Goal: Task Accomplishment & Management: Manage account settings

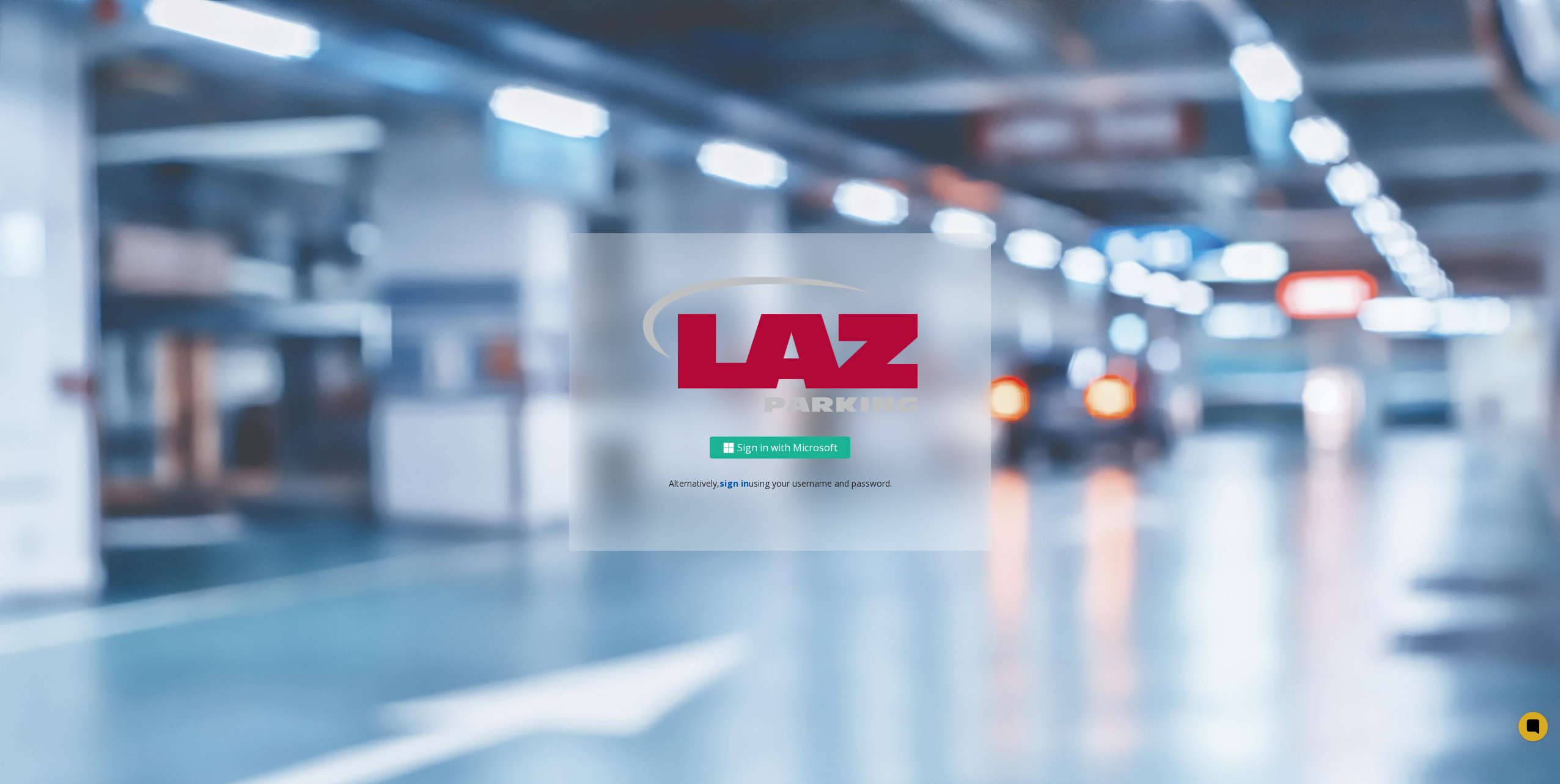
click at [732, 482] on link "sign in" at bounding box center [733, 484] width 29 height 12
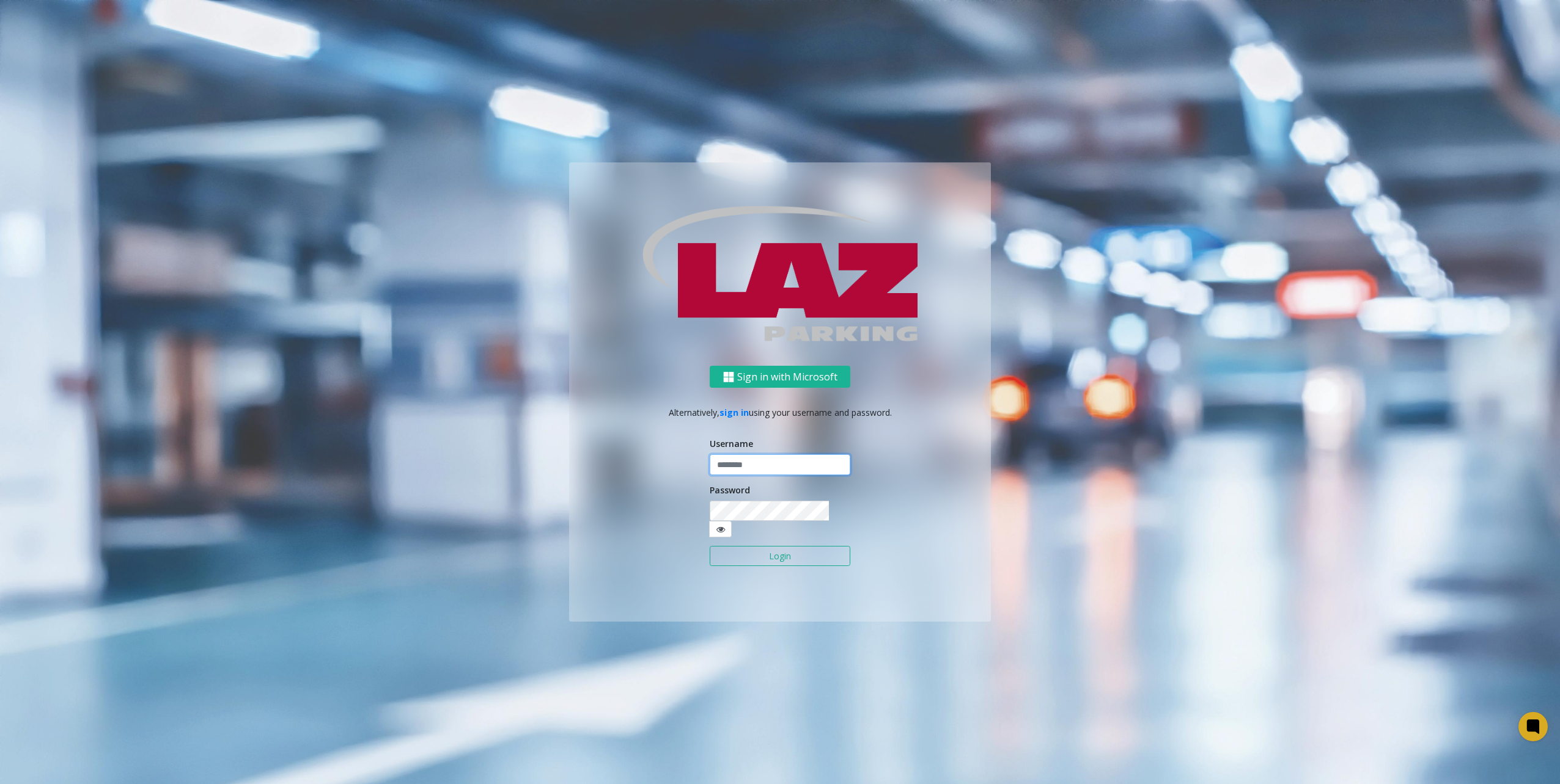
type input "********"
click at [808, 546] on button "Login" at bounding box center [779, 557] width 141 height 21
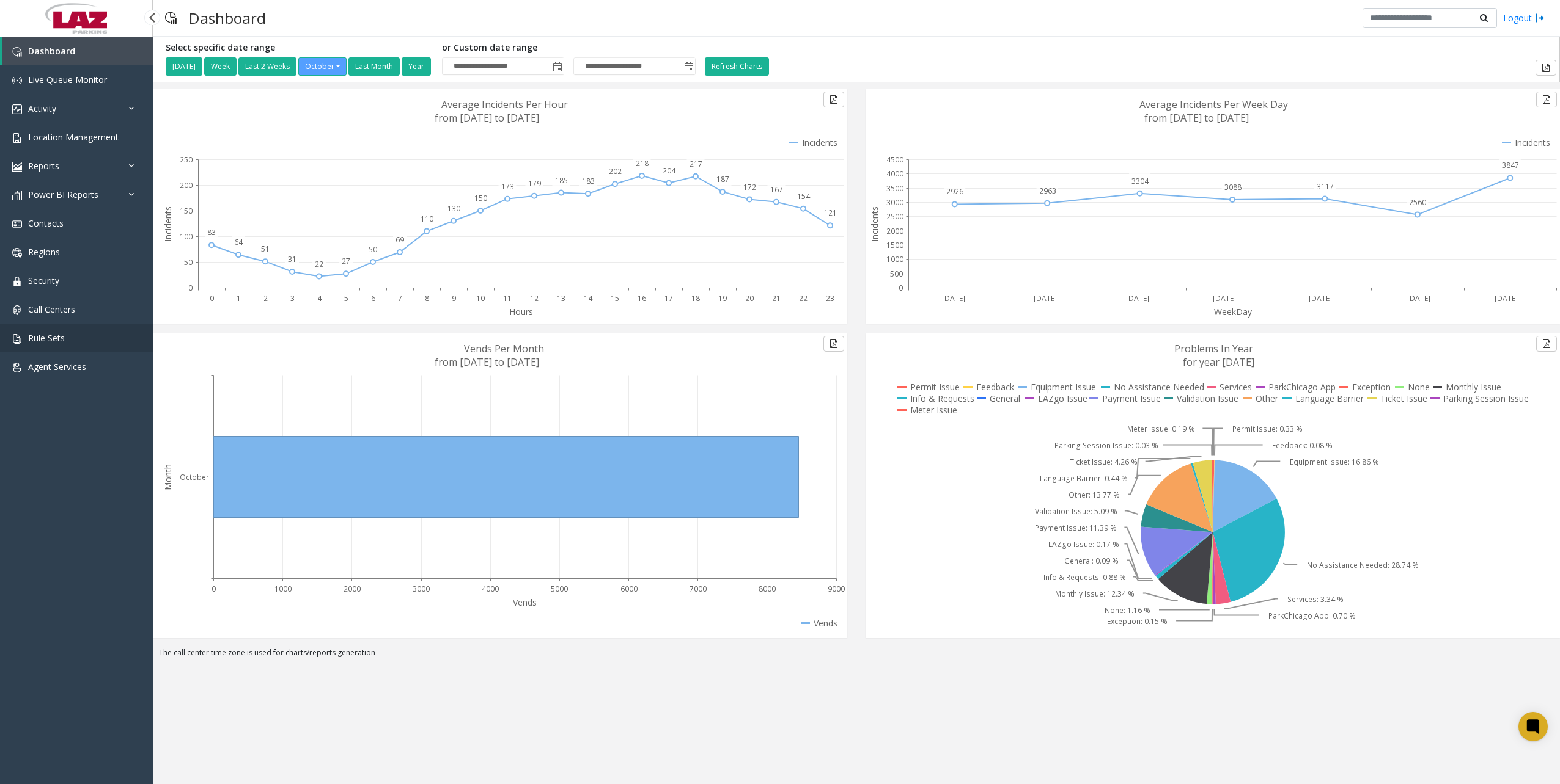
click at [74, 334] on link "Rule Sets" at bounding box center [76, 338] width 152 height 29
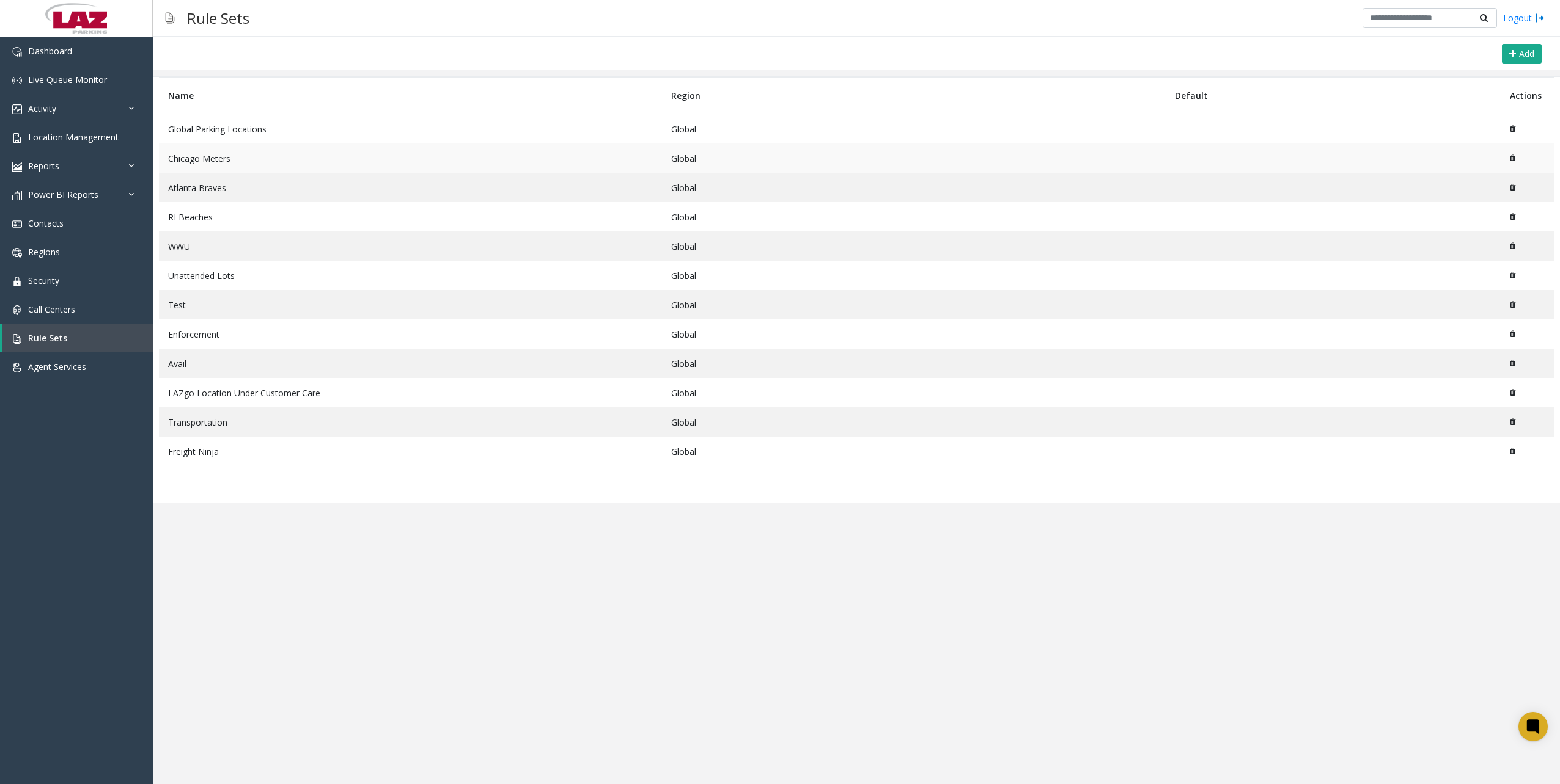
click at [251, 152] on td "Chicago Meters" at bounding box center [410, 158] width 503 height 29
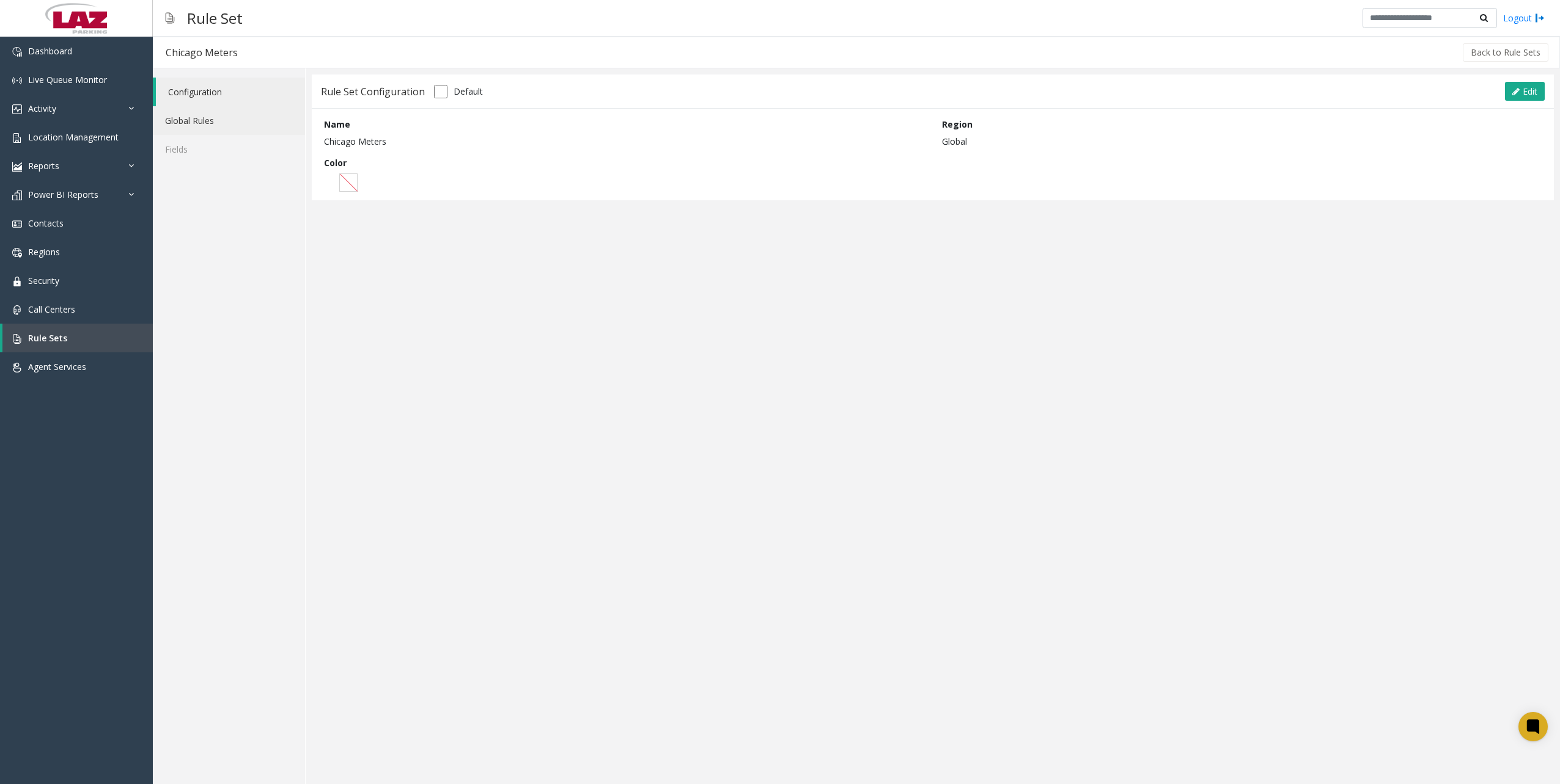
click at [204, 125] on link "Global Rules" at bounding box center [228, 120] width 152 height 29
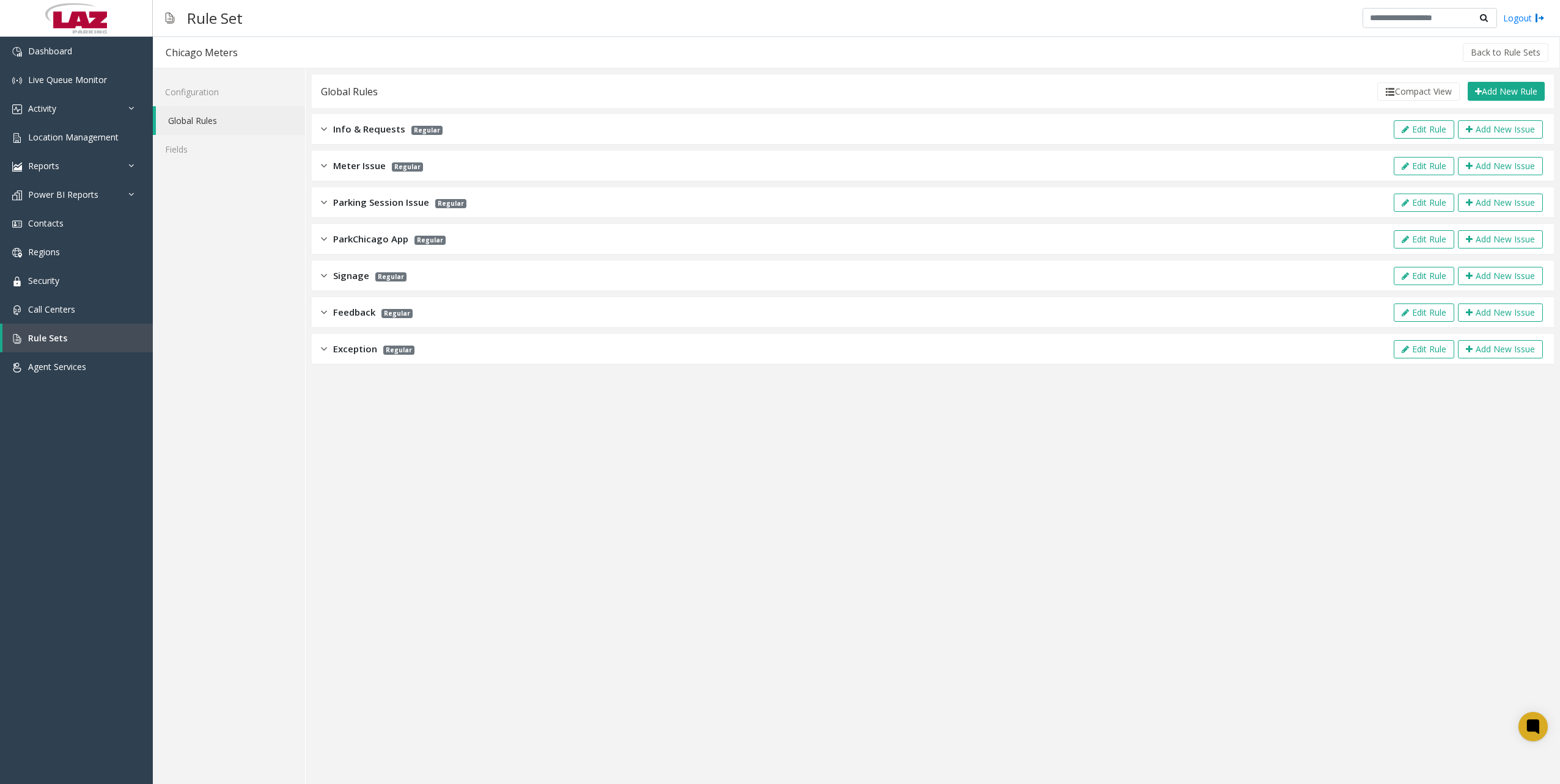
click at [329, 237] on div "ParkChicago App Regular" at bounding box center [384, 239] width 125 height 14
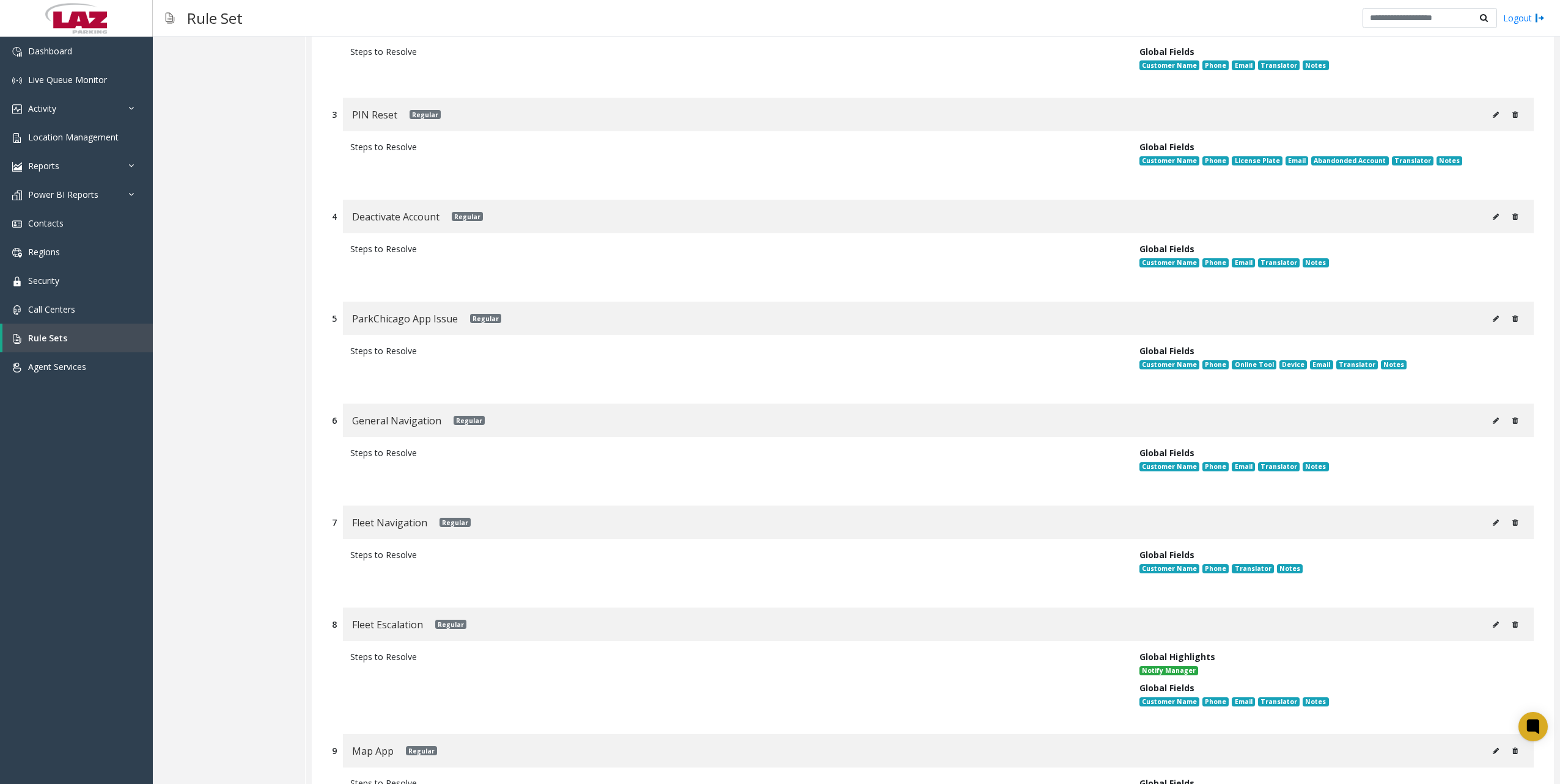
scroll to position [366, 0]
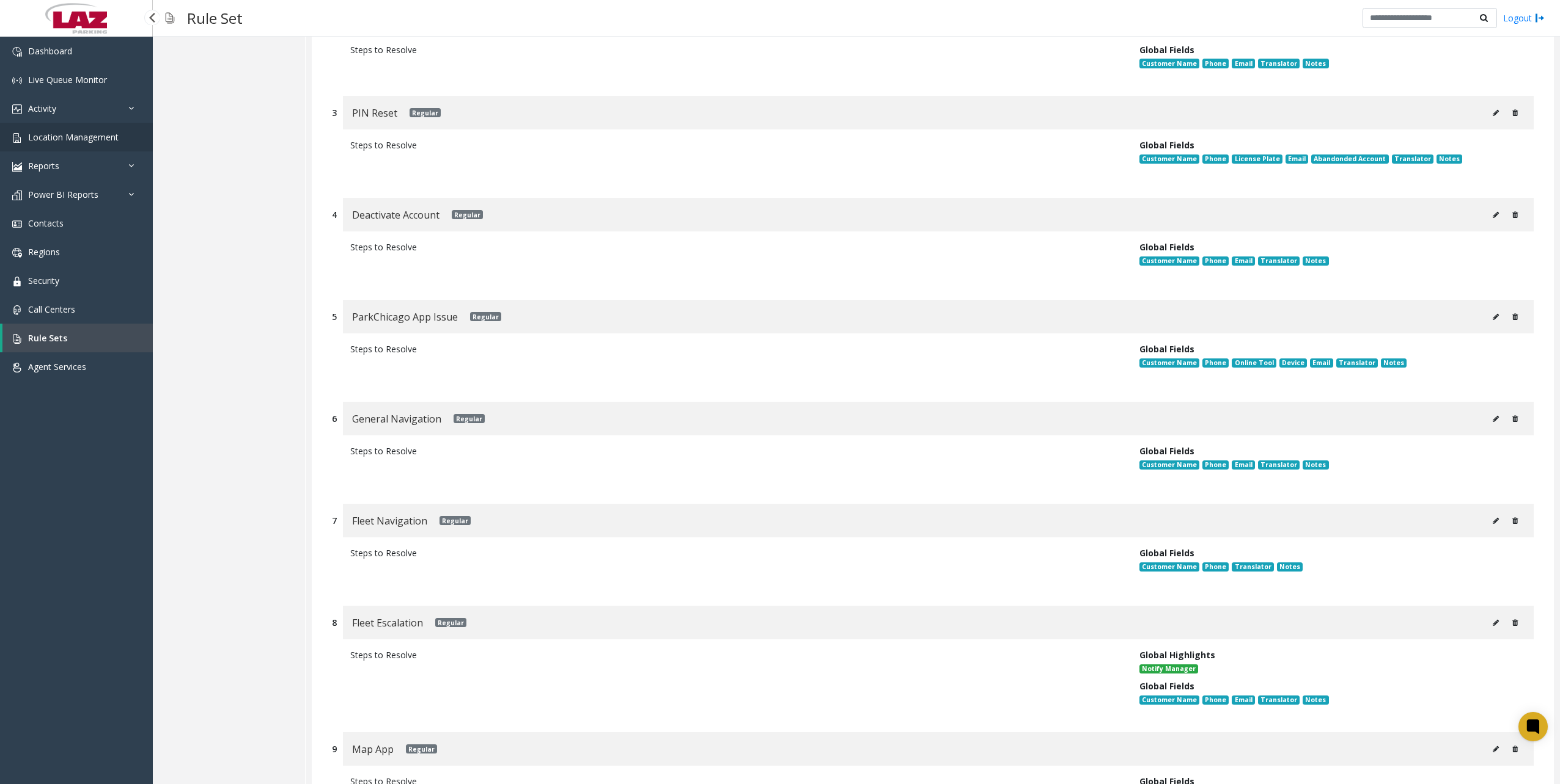
click at [77, 144] on link "Location Management" at bounding box center [76, 137] width 152 height 29
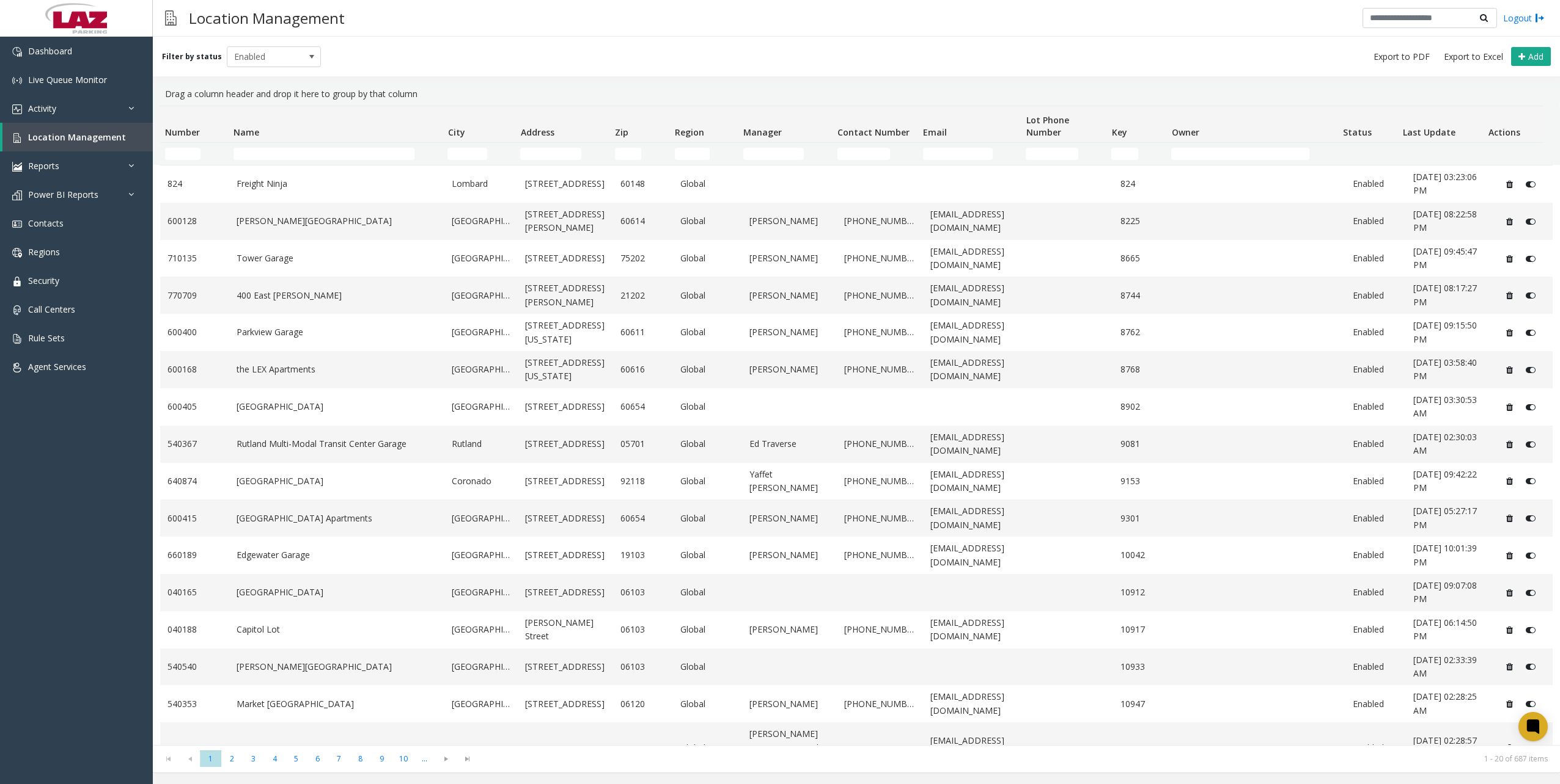
click at [314, 143] on th "Name" at bounding box center [335, 124] width 214 height 36
click at [320, 152] on input "Name Filter" at bounding box center [323, 154] width 181 height 12
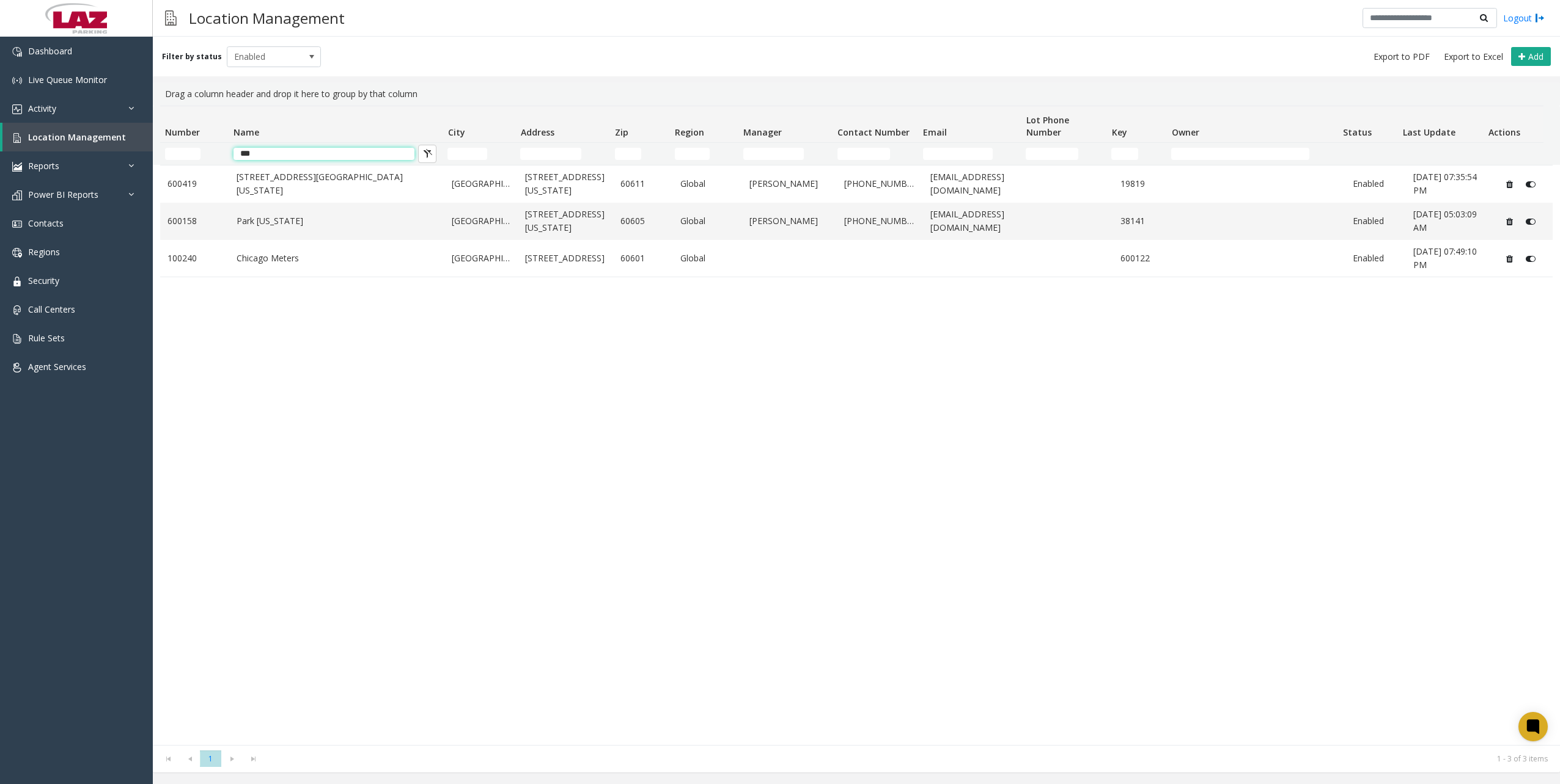
type input "***"
click at [767, 441] on div "600419 [STREET_ADDRESS][GEOGRAPHIC_DATA][US_STATE] [STREET_ADDRESS][US_STATE] G…" at bounding box center [856, 455] width 1392 height 580
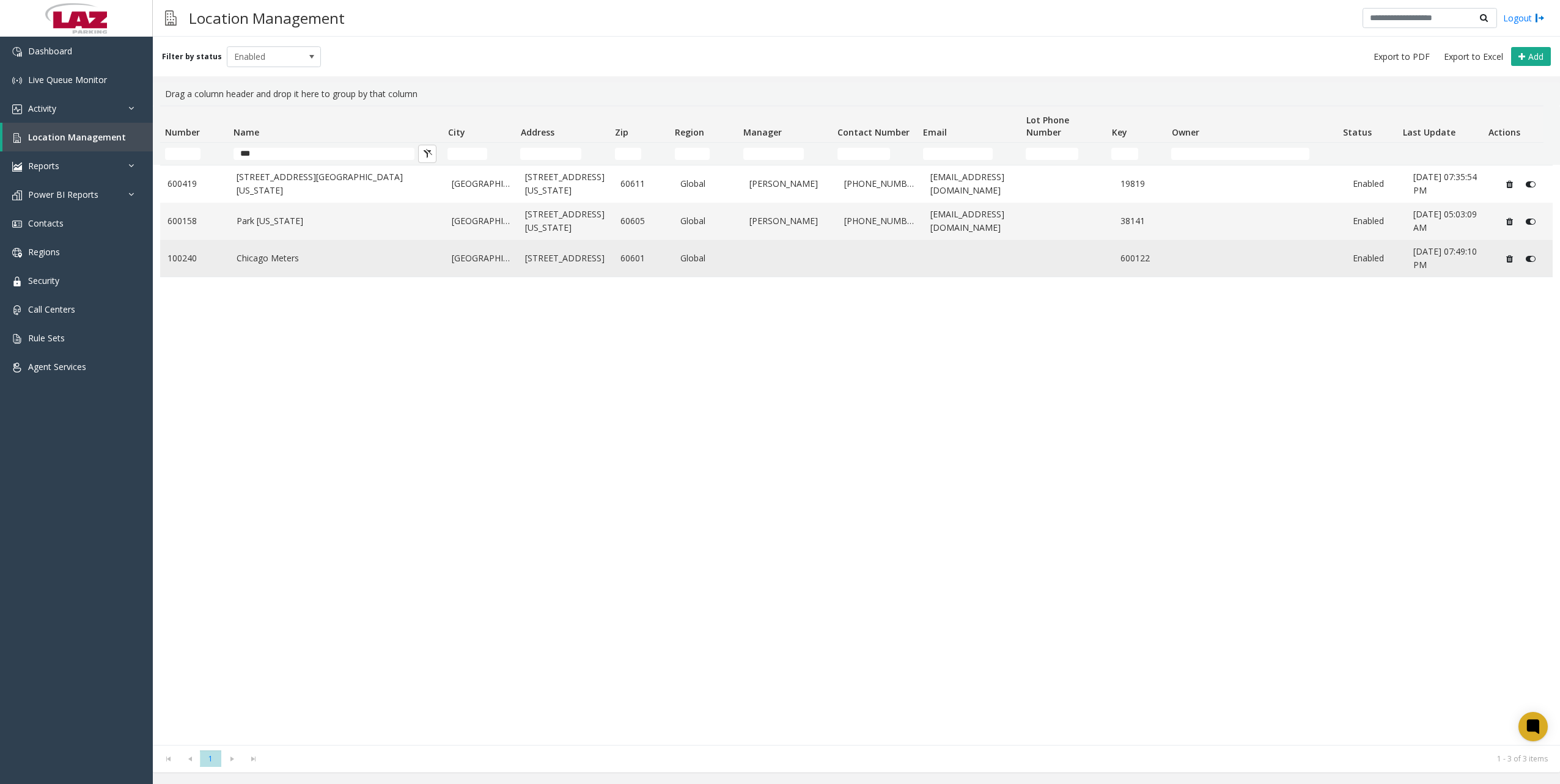
click at [308, 265] on td "Chicago Meters" at bounding box center [337, 259] width 216 height 37
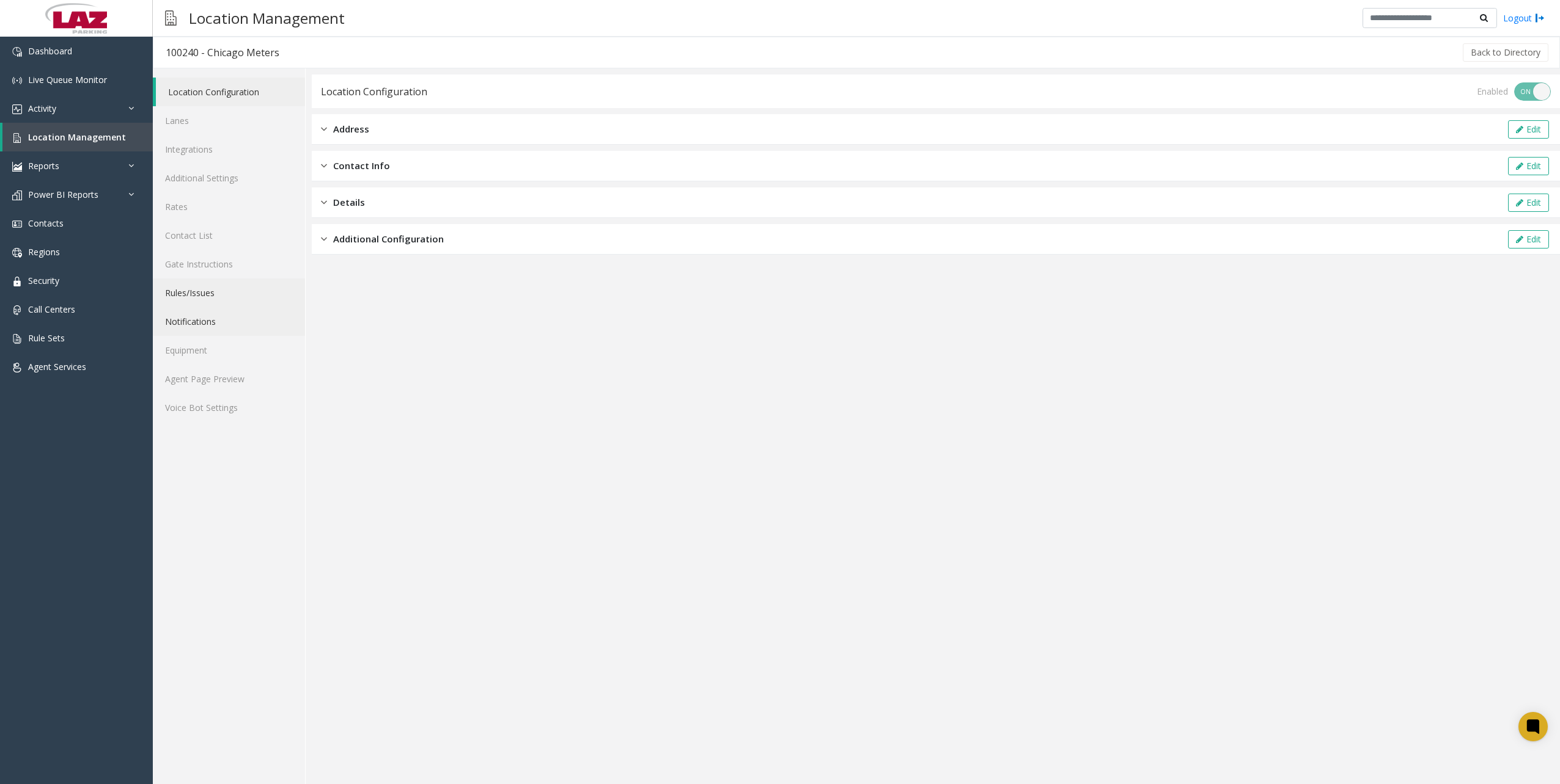
click at [213, 294] on link "Rules/Issues" at bounding box center [228, 293] width 152 height 29
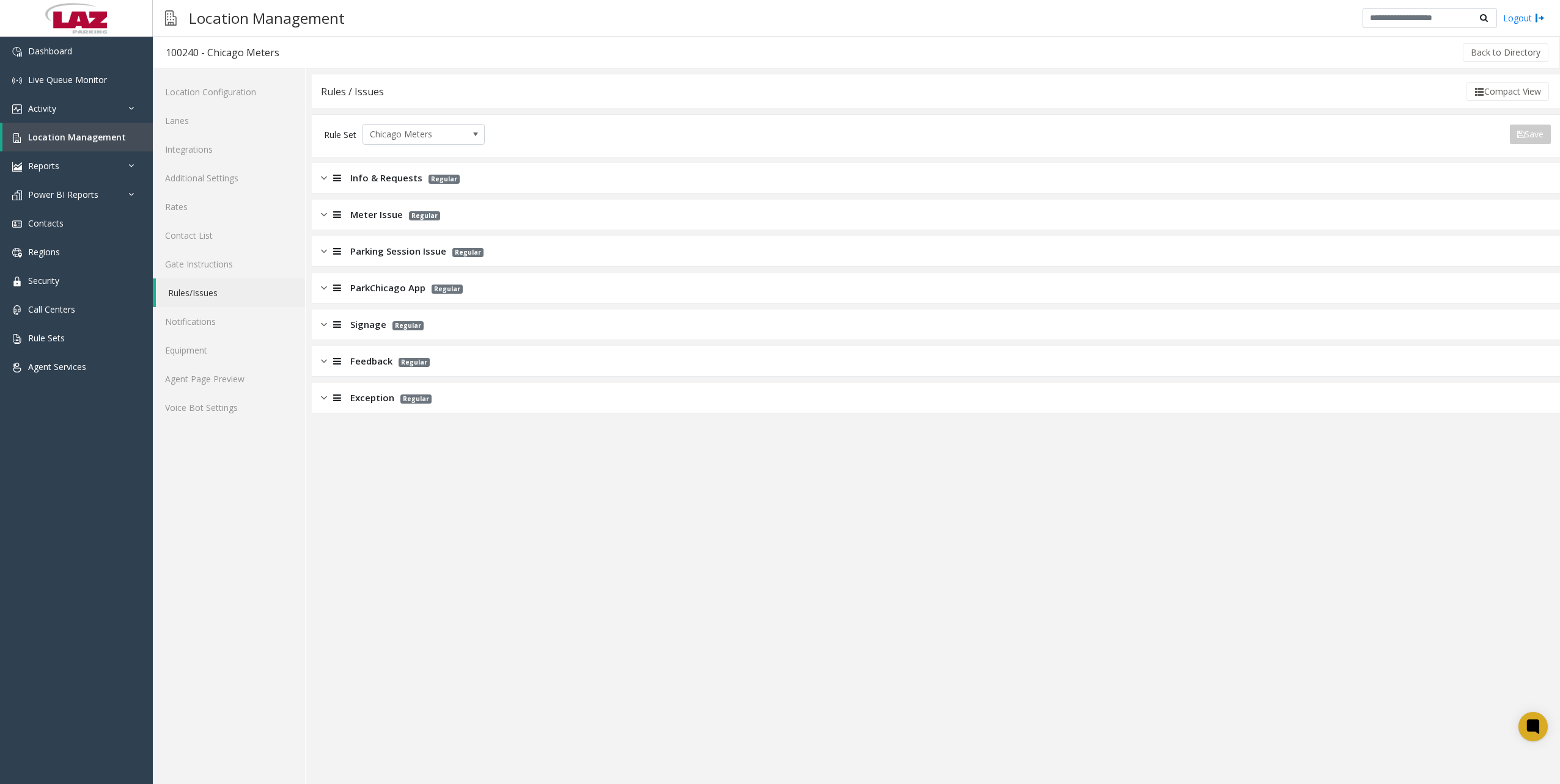
click at [383, 282] on span "ParkChicago App" at bounding box center [387, 288] width 75 height 14
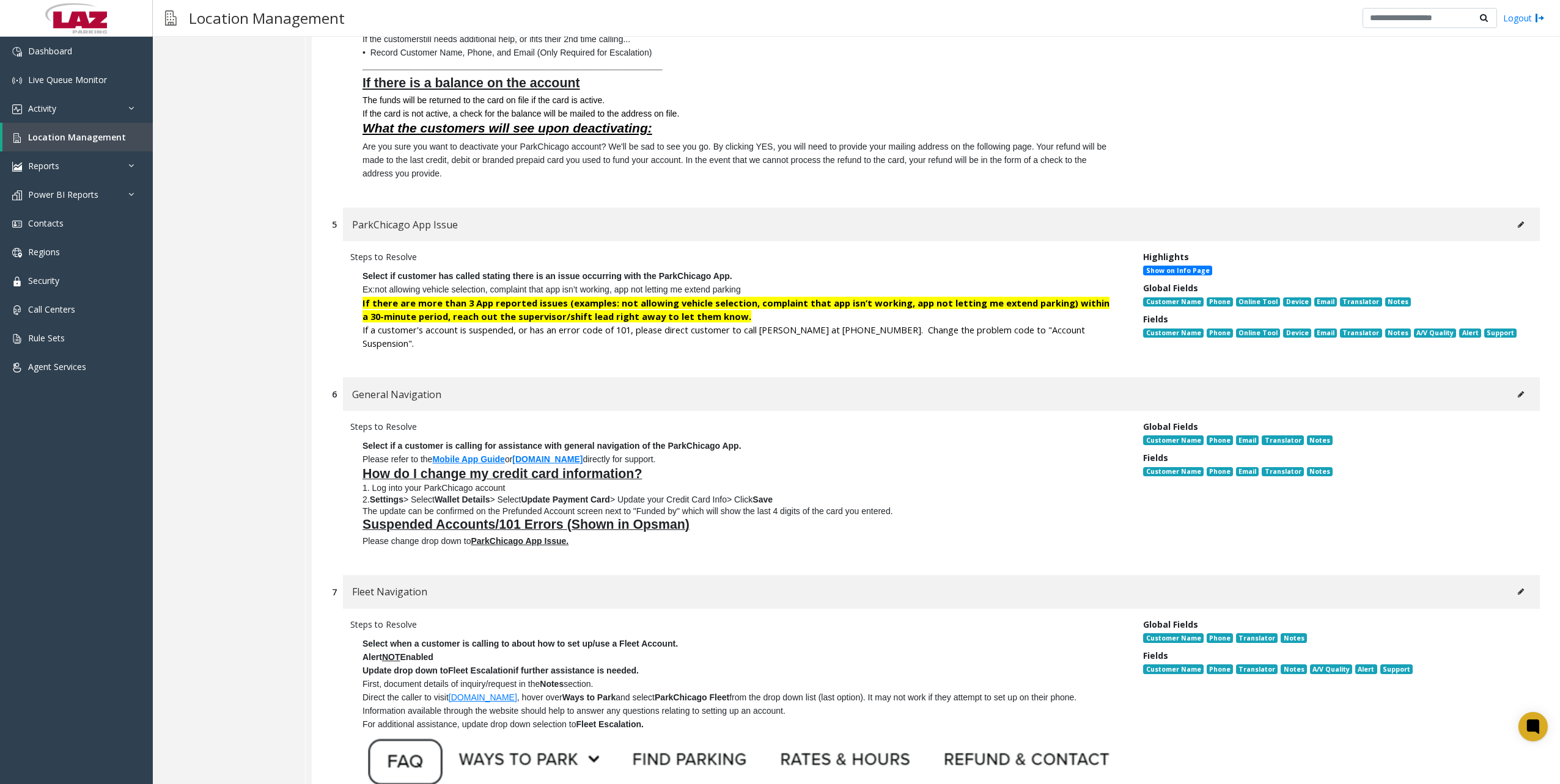
scroll to position [2871, 0]
drag, startPoint x: 744, startPoint y: 254, endPoint x: 350, endPoint y: 240, distance: 394.2
click at [350, 263] on p "Select if customer has called stating there is an issue occurring with the Park…" at bounding box center [737, 309] width 774 height 93
